Goal: Task Accomplishment & Management: Use online tool/utility

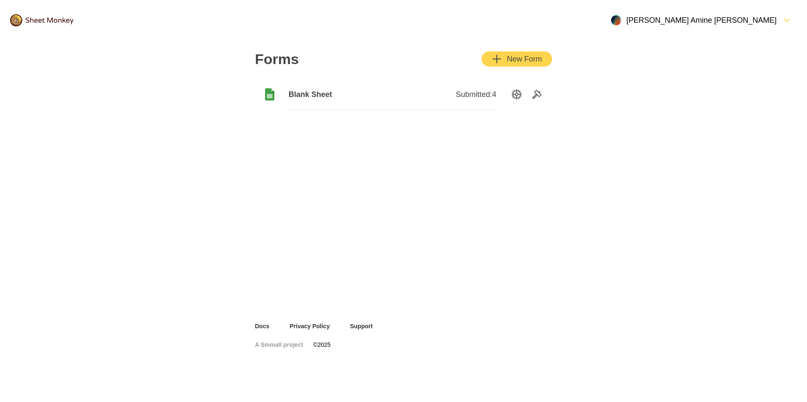
click at [316, 91] on span "Blank Sheet" at bounding box center [341, 94] width 104 height 10
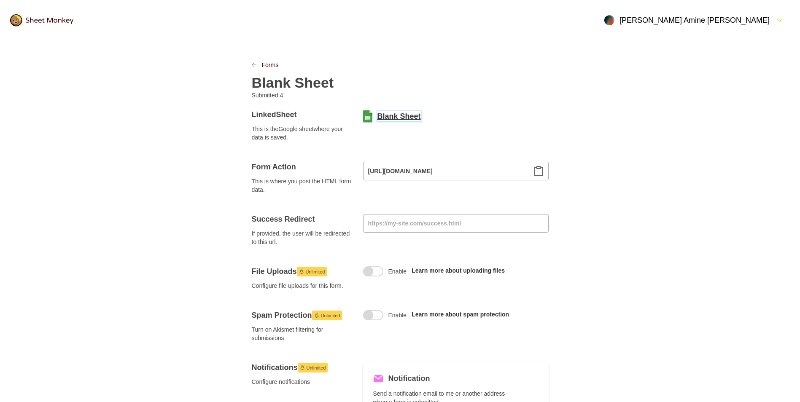
click at [389, 113] on link "Blank Sheet" at bounding box center [399, 116] width 43 height 10
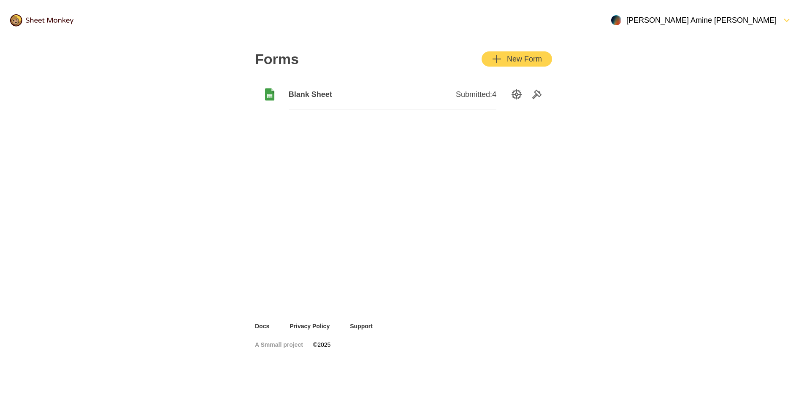
click at [480, 92] on span "Submitted: 4" at bounding box center [476, 94] width 40 height 10
click at [503, 57] on div "button" at bounding box center [504, 59] width 5 height 10
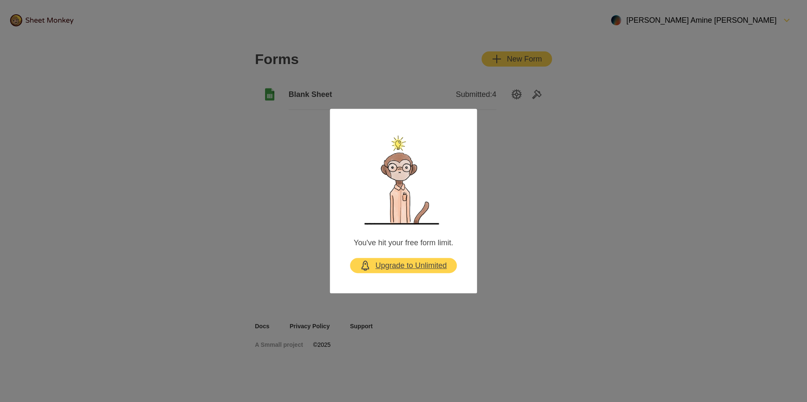
click at [405, 263] on div "Upgrade to Unlimited" at bounding box center [403, 266] width 86 height 10
